Goal: Transaction & Acquisition: Purchase product/service

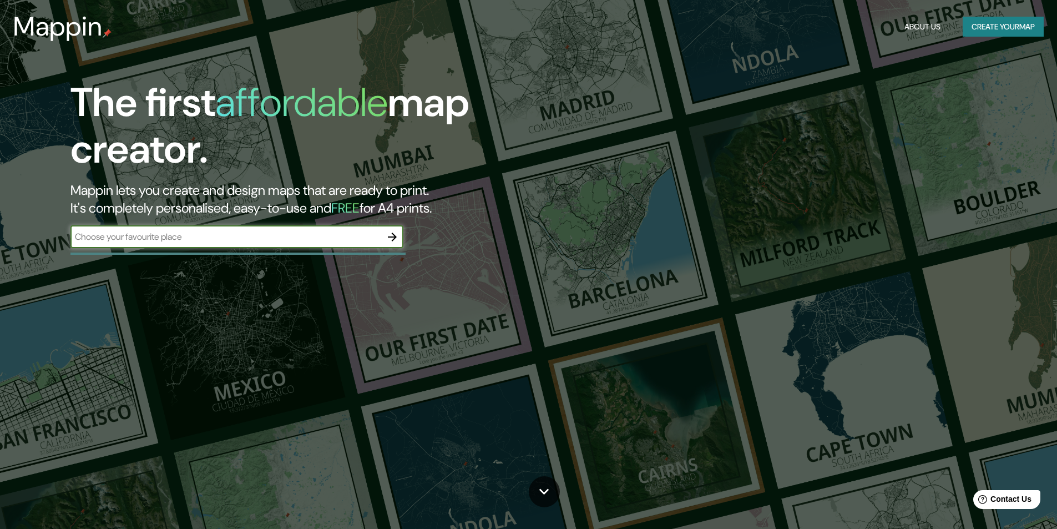
click at [153, 236] on input "text" at bounding box center [225, 236] width 311 height 13
type input "kineton"
click at [379, 239] on input "kineton" at bounding box center [225, 236] width 311 height 13
click at [390, 238] on icon "button" at bounding box center [392, 236] width 13 height 13
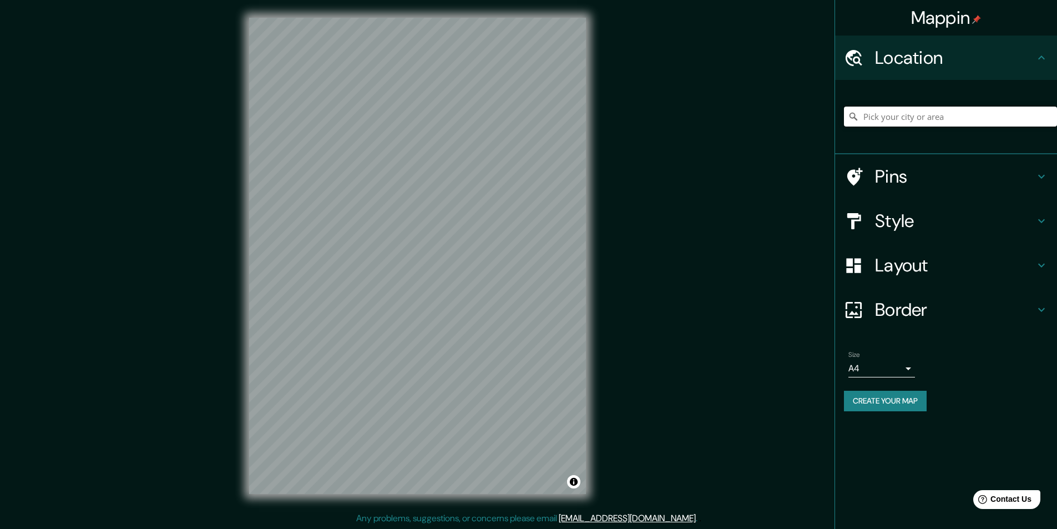
click at [911, 117] on input "Pick your city or area" at bounding box center [950, 117] width 213 height 20
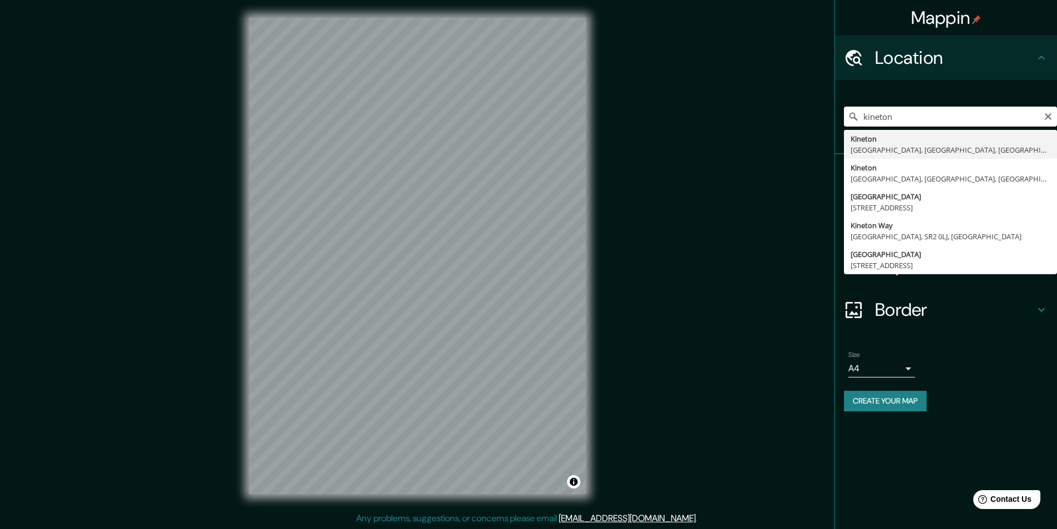
type input "Kineton, [GEOGRAPHIC_DATA], [GEOGRAPHIC_DATA], [GEOGRAPHIC_DATA]"
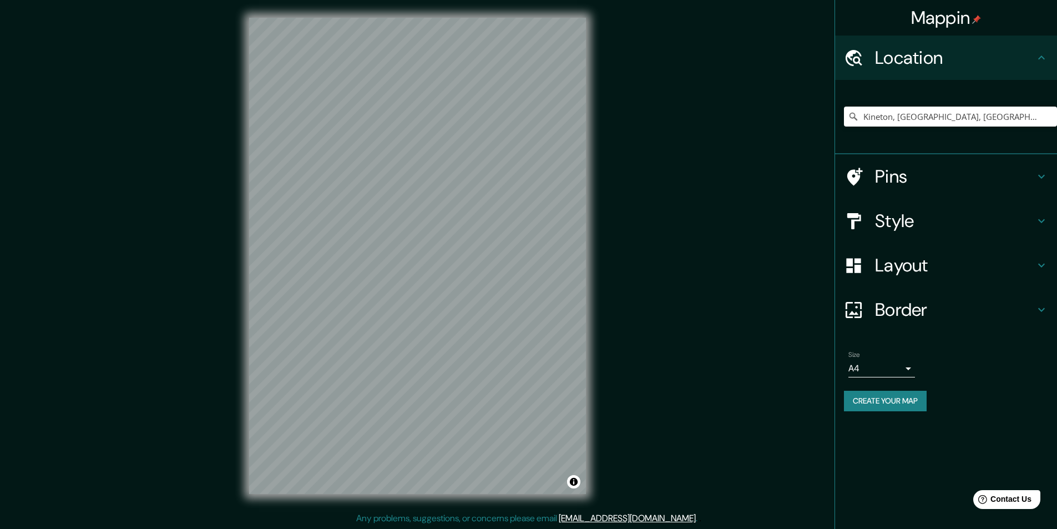
click at [895, 264] on h4 "Layout" at bounding box center [955, 265] width 160 height 22
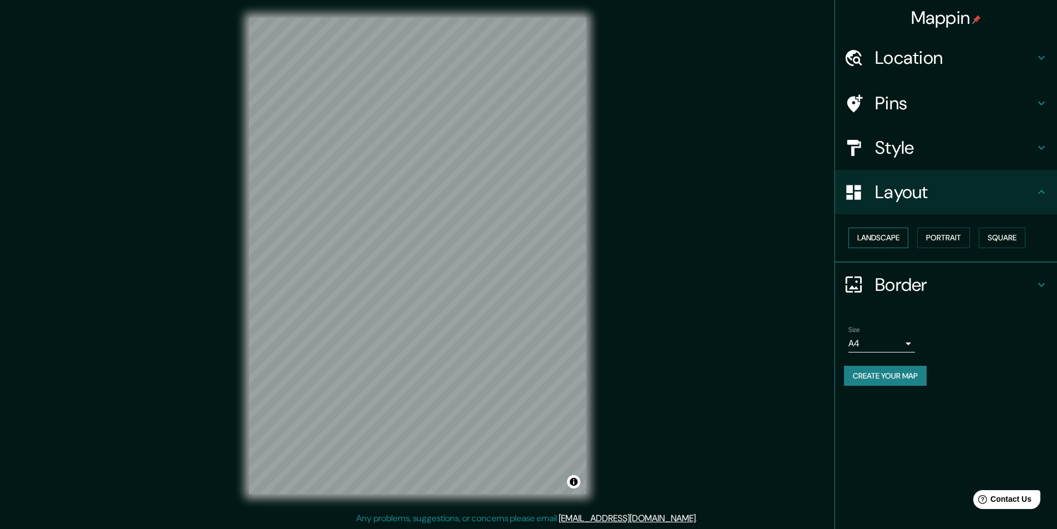
click at [887, 241] on button "Landscape" at bounding box center [879, 238] width 60 height 21
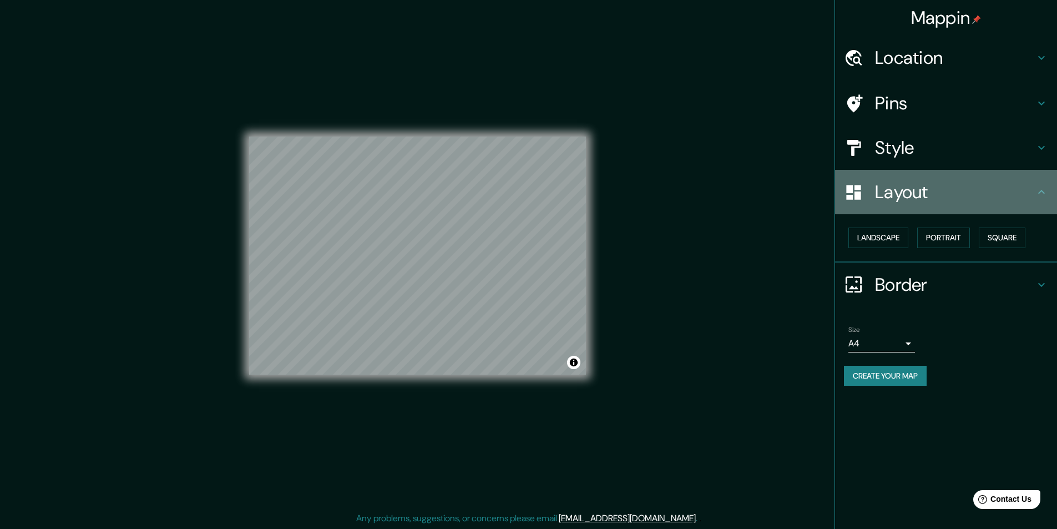
click at [909, 191] on h4 "Layout" at bounding box center [955, 192] width 160 height 22
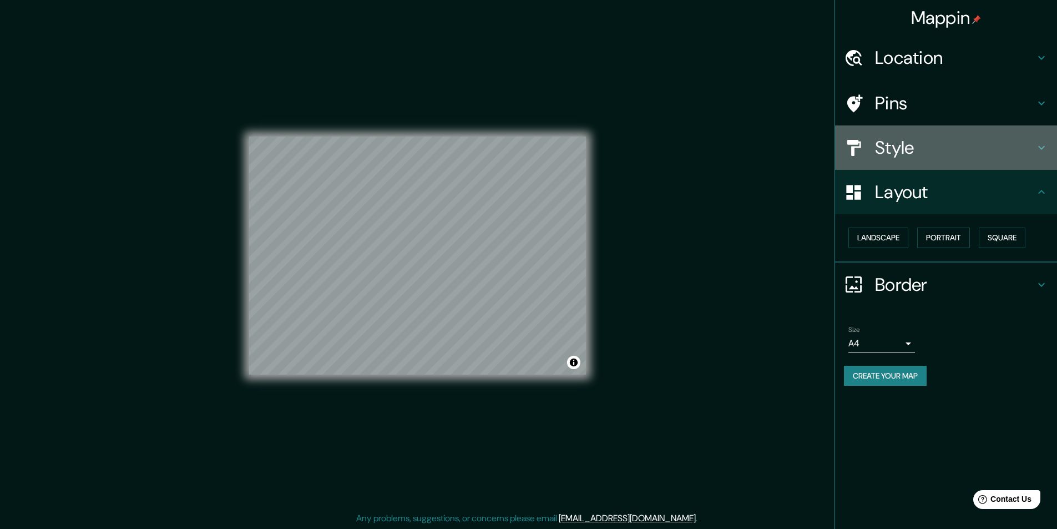
click at [906, 145] on h4 "Style" at bounding box center [955, 148] width 160 height 22
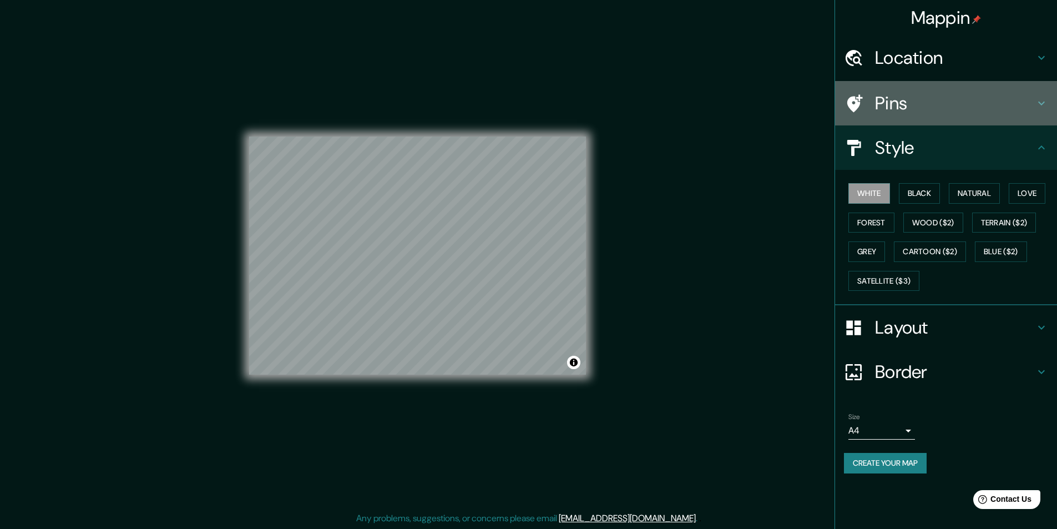
click at [900, 108] on h4 "Pins" at bounding box center [955, 103] width 160 height 22
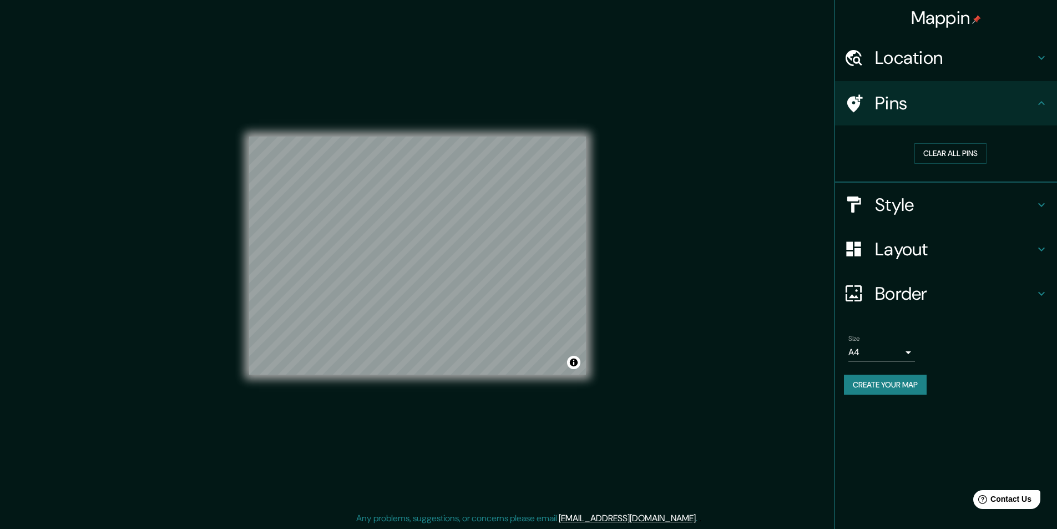
click at [909, 74] on div "Location" at bounding box center [946, 58] width 222 height 44
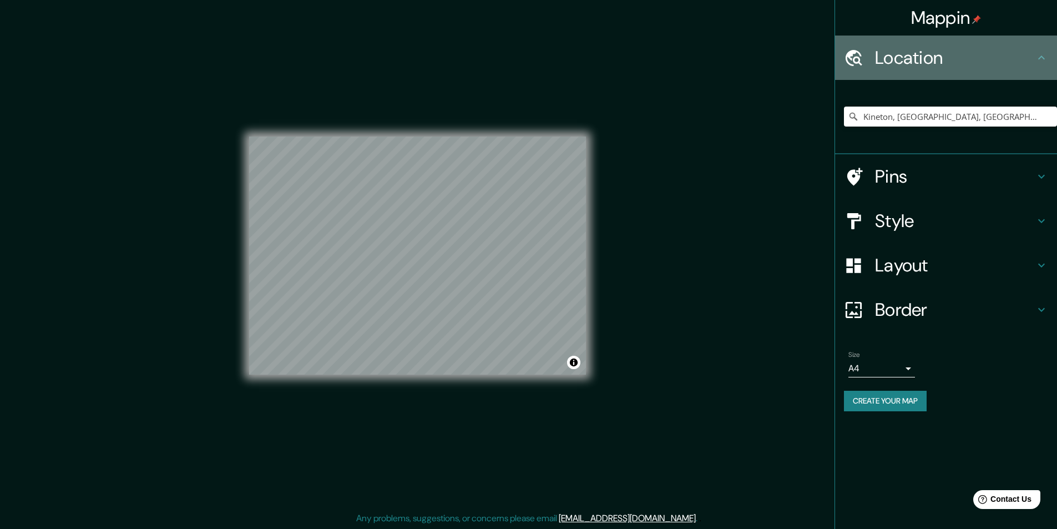
click at [918, 68] on h4 "Location" at bounding box center [955, 58] width 160 height 22
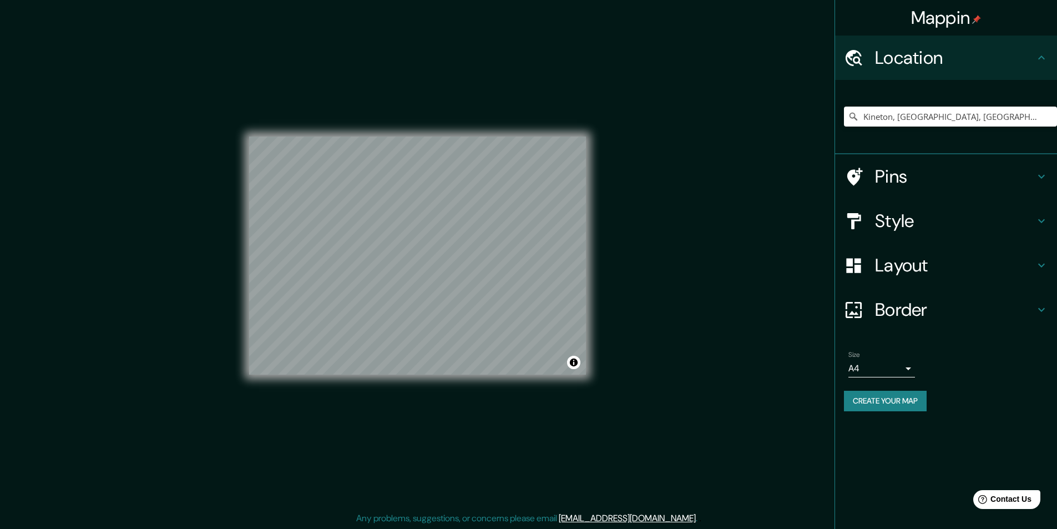
click at [917, 307] on h4 "Border" at bounding box center [955, 310] width 160 height 22
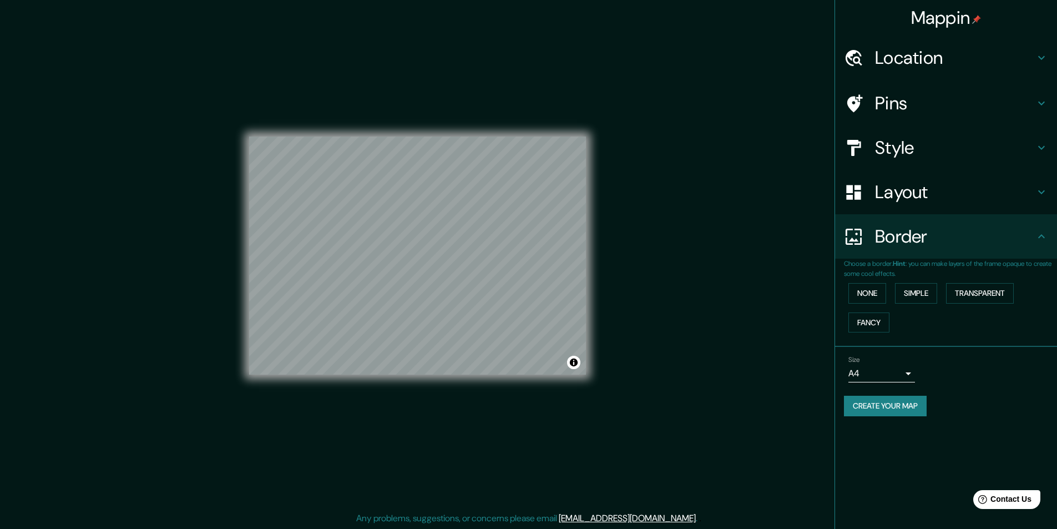
click at [908, 385] on div "Size A4 single" at bounding box center [946, 369] width 204 height 36
click at [899, 376] on body "Mappin Location [GEOGRAPHIC_DATA], [GEOGRAPHIC_DATA], [GEOGRAPHIC_DATA], [GEOGR…" at bounding box center [528, 264] width 1057 height 529
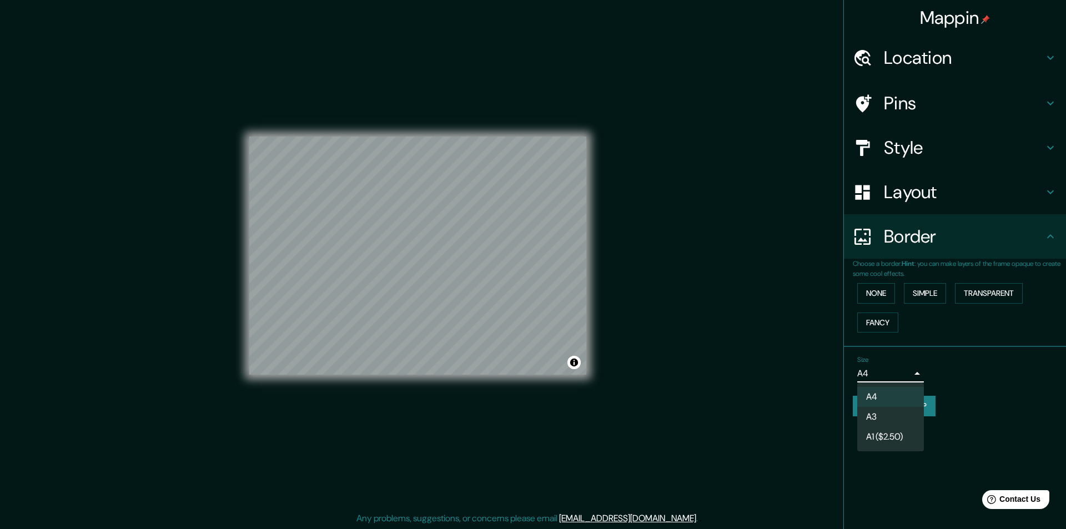
click at [890, 437] on li "A1 ($2.50)" at bounding box center [890, 437] width 67 height 20
type input "a3"
